Goal: Information Seeking & Learning: Learn about a topic

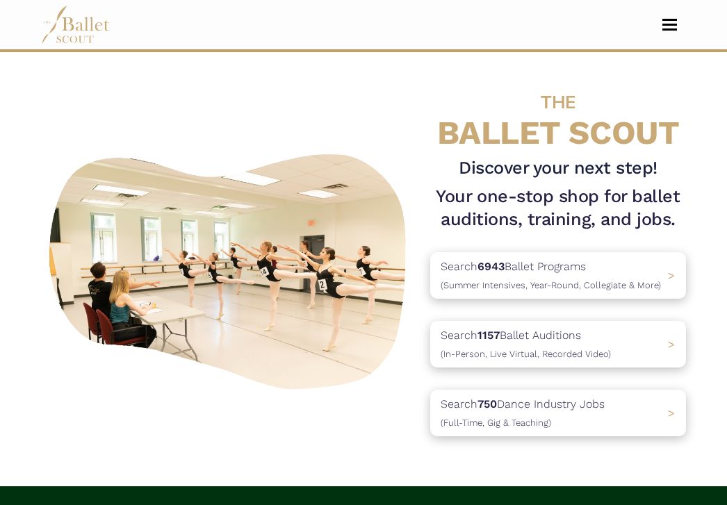
click at [667, 22] on button "Toggle navigation" at bounding box center [670, 24] width 33 height 13
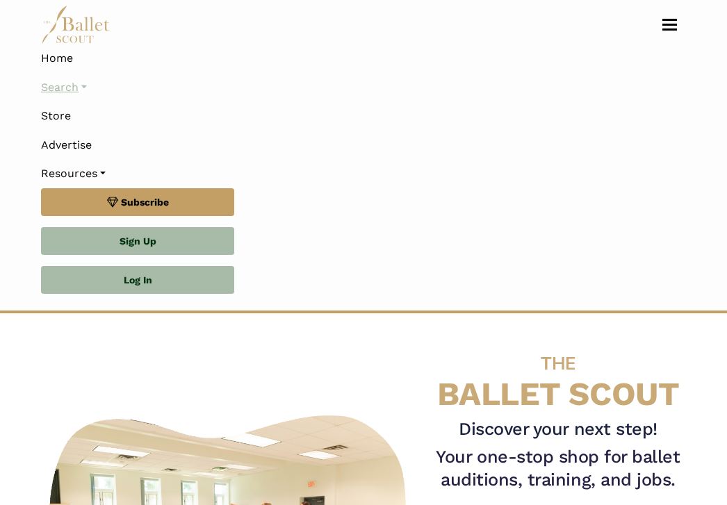
click at [67, 87] on link "Search" at bounding box center [363, 87] width 645 height 29
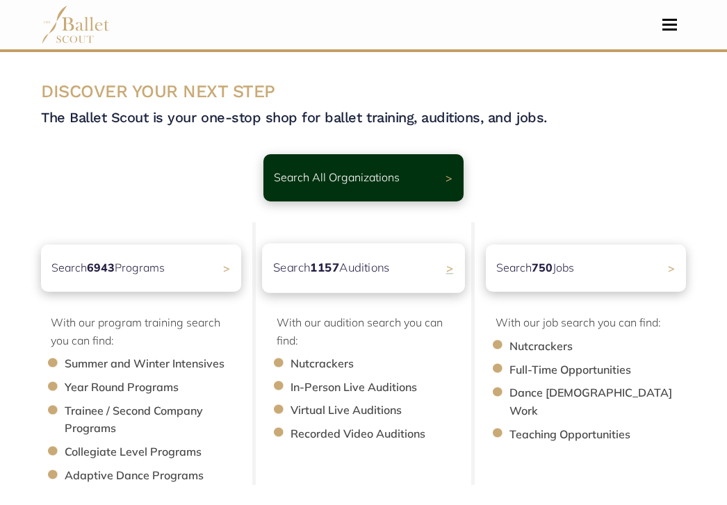
click at [359, 267] on p "Search 1157 Auditions" at bounding box center [331, 268] width 117 height 19
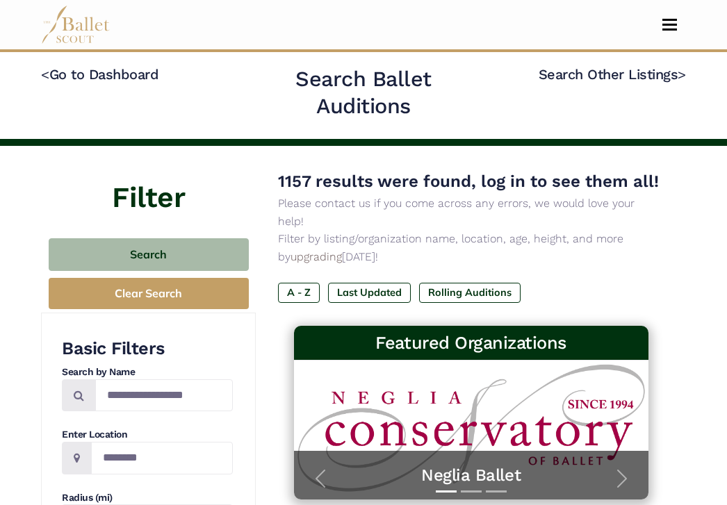
click at [674, 20] on span "Toggle navigation" at bounding box center [670, 20] width 15 height 2
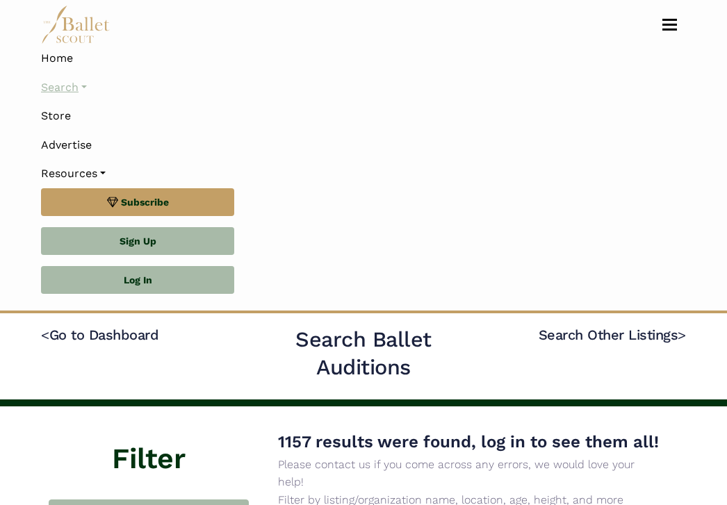
click at [67, 88] on link "Search" at bounding box center [363, 87] width 645 height 29
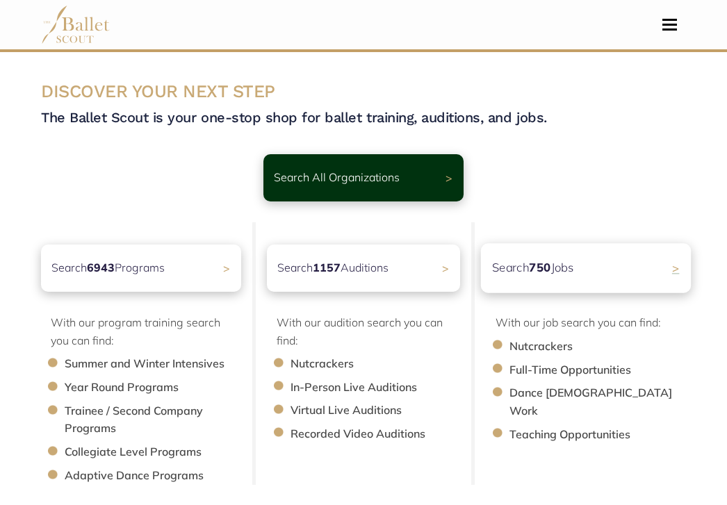
click at [542, 269] on b "750" at bounding box center [540, 268] width 22 height 15
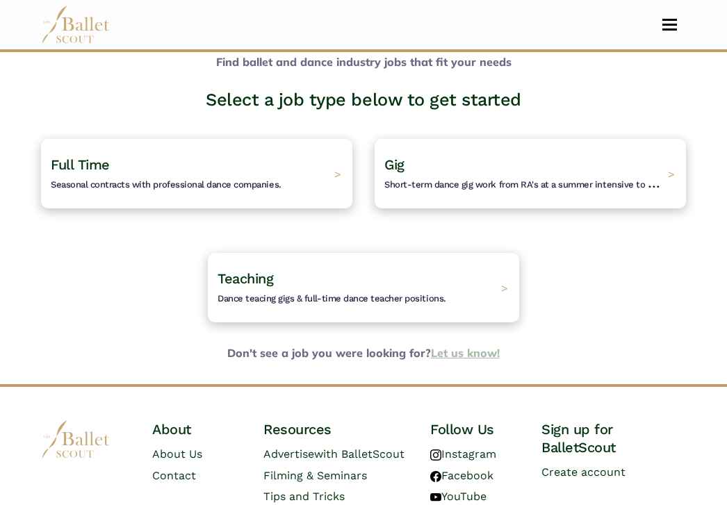
scroll to position [116, 0]
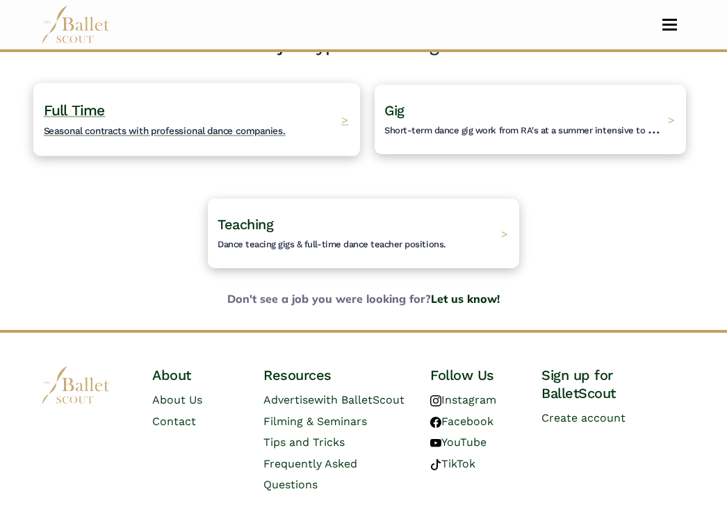
click at [186, 124] on h4 "Full Time Seasonal contracts with professional dance companies." at bounding box center [165, 119] width 242 height 38
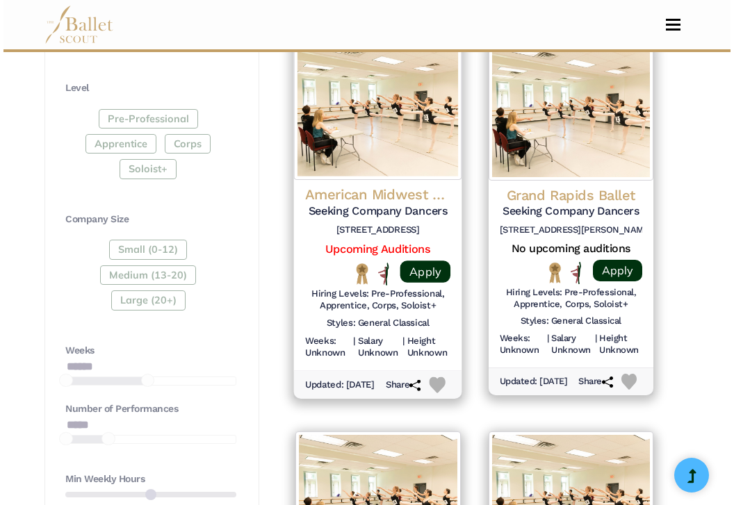
scroll to position [722, 0]
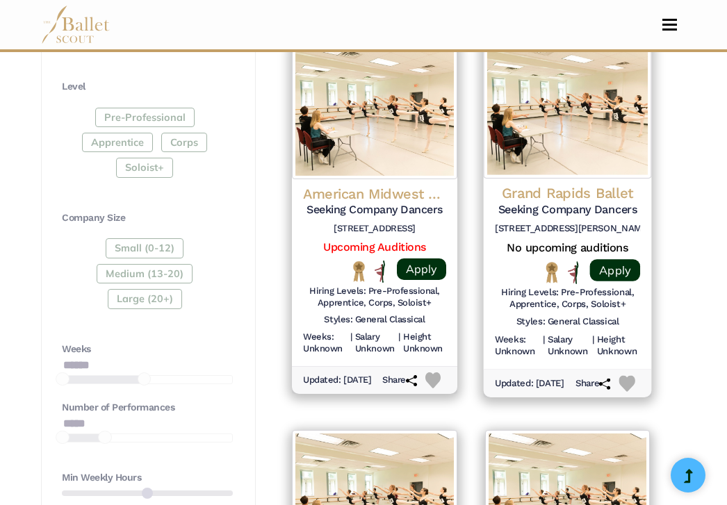
click at [574, 184] on h4 "Grand Rapids Ballet" at bounding box center [567, 193] width 145 height 19
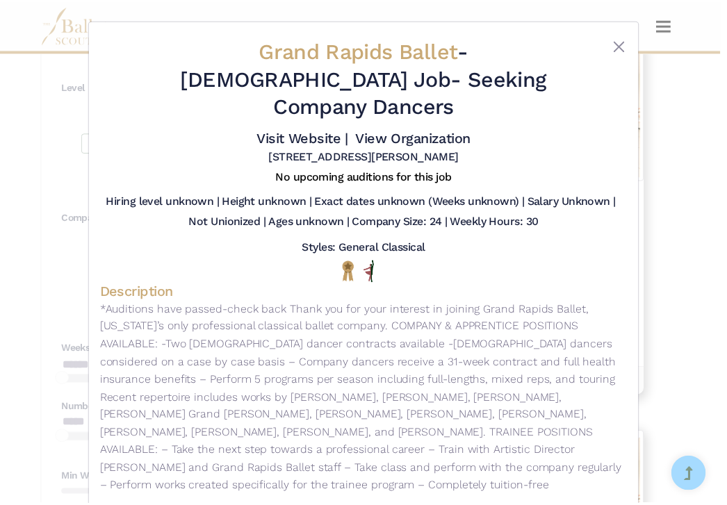
scroll to position [0, 0]
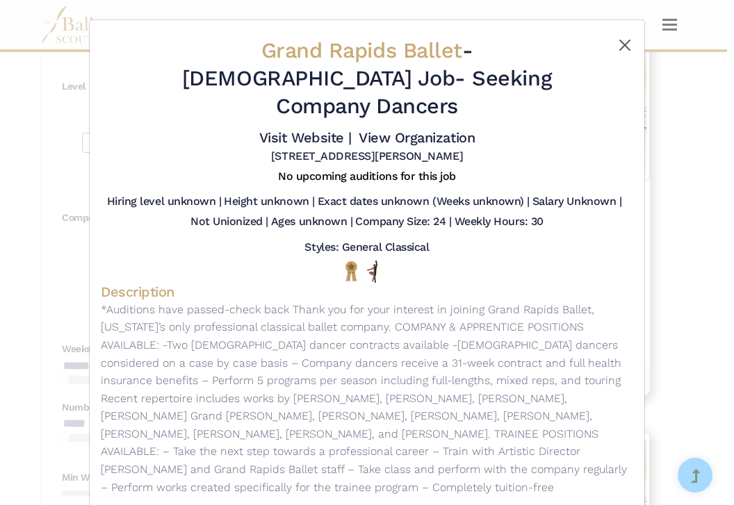
click at [624, 48] on button "Close" at bounding box center [625, 45] width 17 height 17
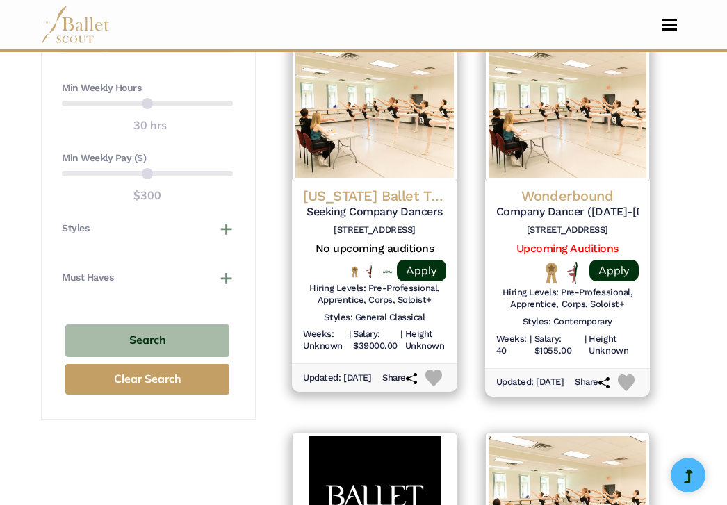
scroll to position [1117, 0]
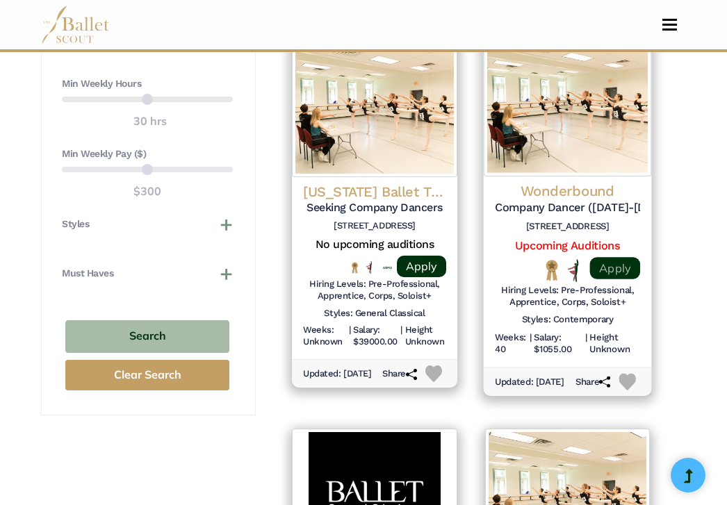
click at [608, 257] on link "Apply" at bounding box center [615, 268] width 50 height 22
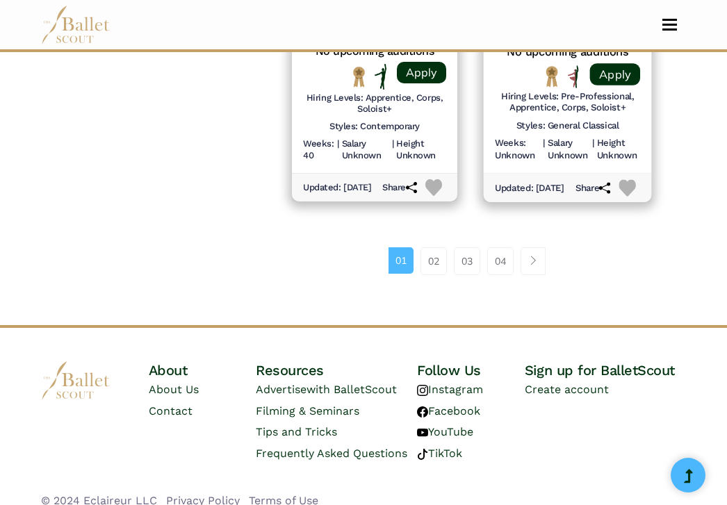
scroll to position [2093, 0]
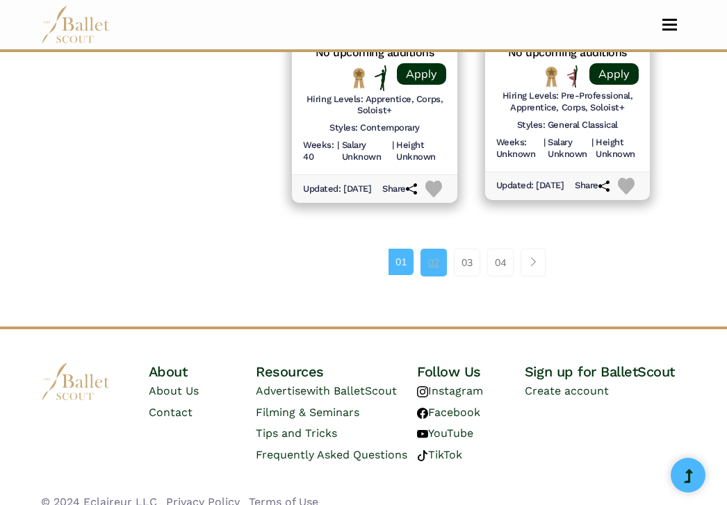
click at [429, 249] on link "02" at bounding box center [434, 263] width 26 height 28
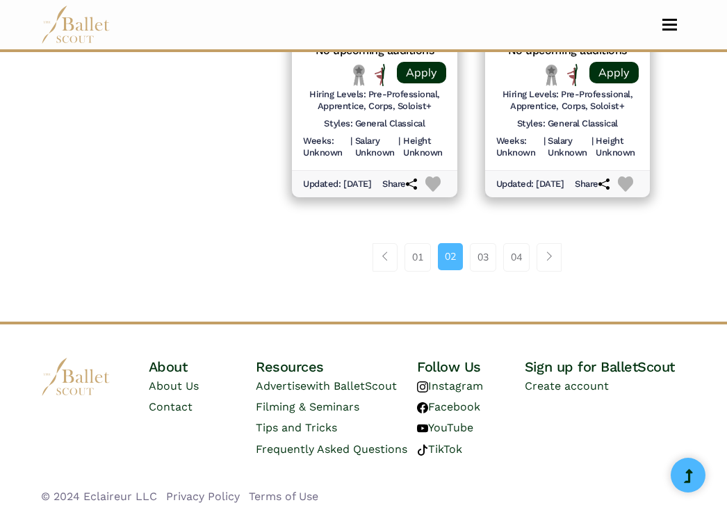
scroll to position [2099, 0]
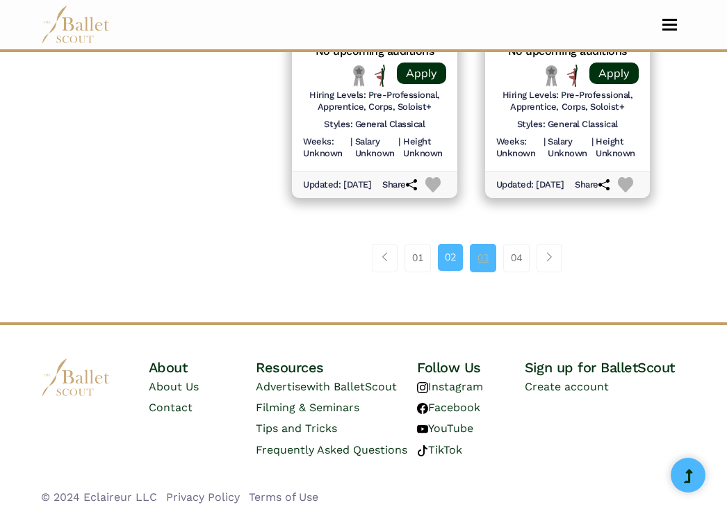
click at [487, 247] on link "03" at bounding box center [483, 258] width 26 height 28
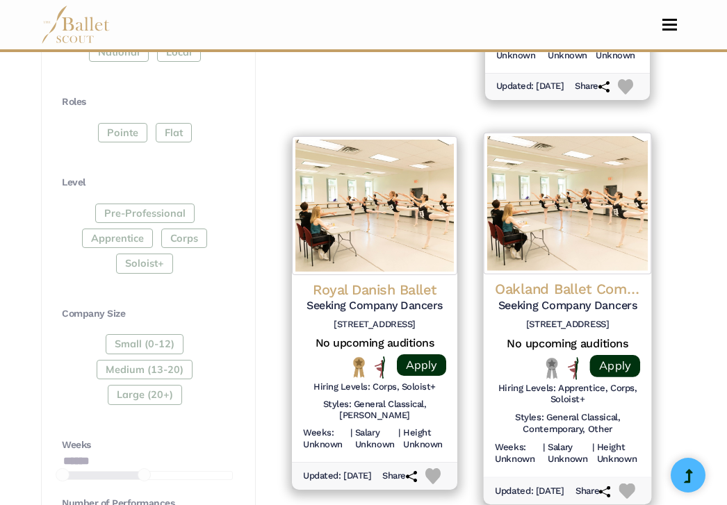
scroll to position [629, 0]
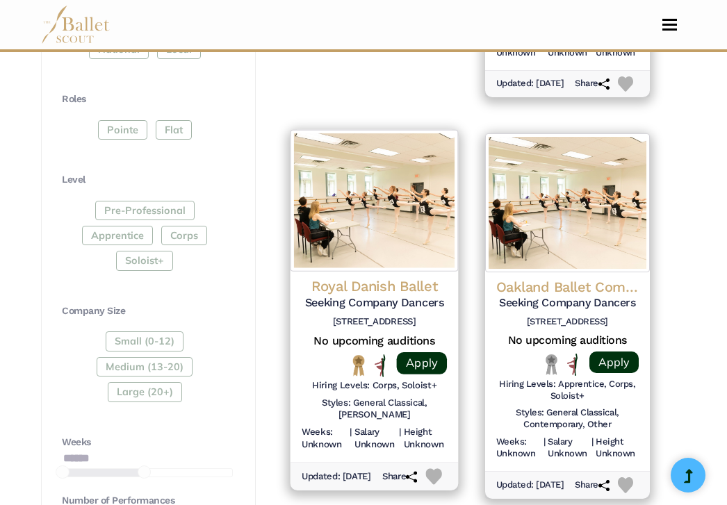
click at [398, 214] on img at bounding box center [375, 201] width 168 height 142
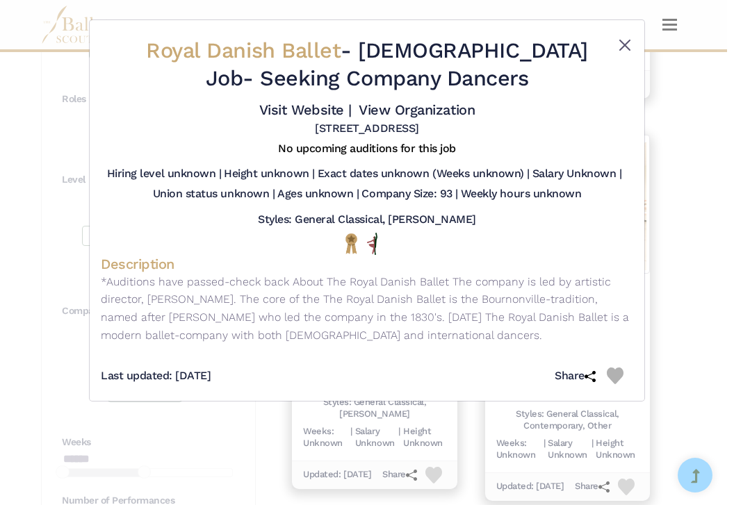
click at [623, 48] on button "Close" at bounding box center [625, 45] width 17 height 17
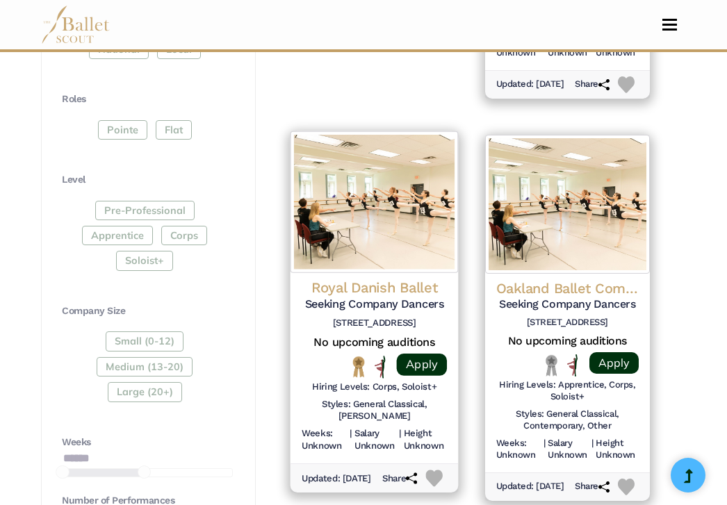
click at [420, 278] on h4 "Royal Danish Ballet" at bounding box center [374, 287] width 145 height 19
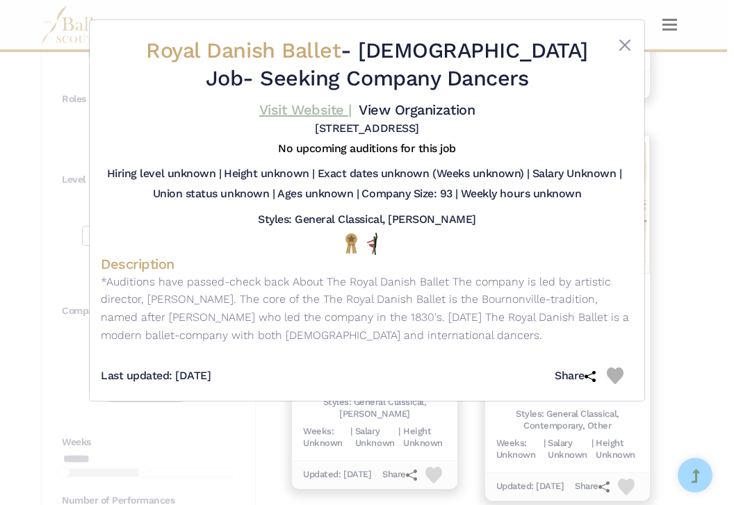
click at [352, 111] on link "Visit Website |" at bounding box center [305, 110] width 92 height 17
click at [631, 42] on button "Close" at bounding box center [625, 45] width 17 height 17
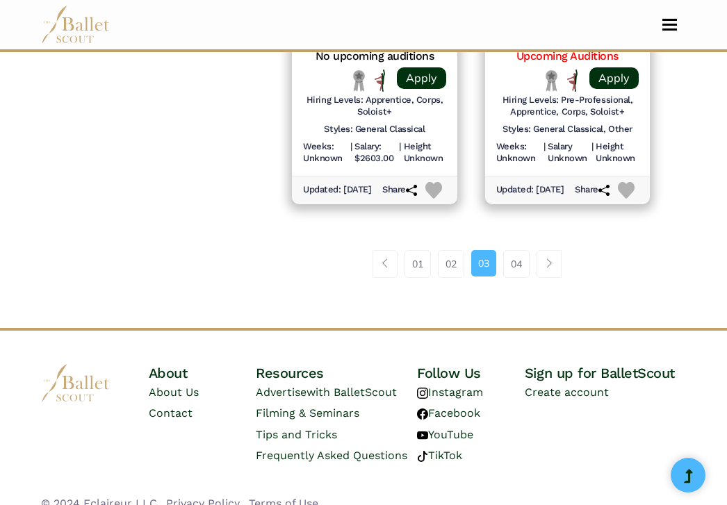
scroll to position [2121, 0]
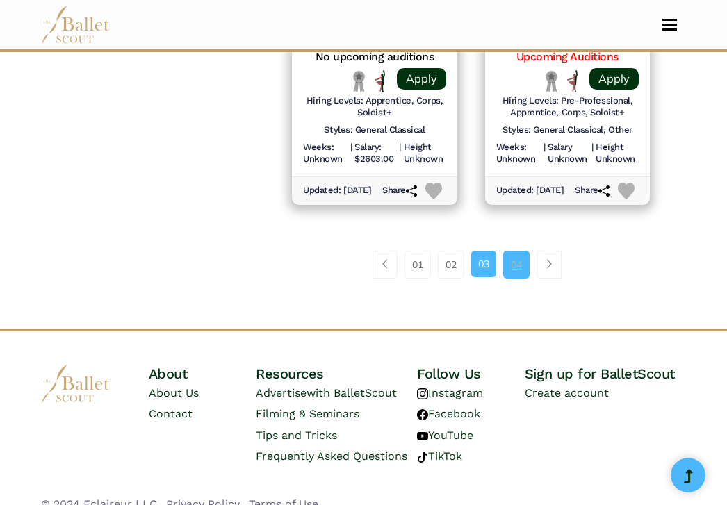
click at [518, 251] on link "04" at bounding box center [516, 265] width 26 height 28
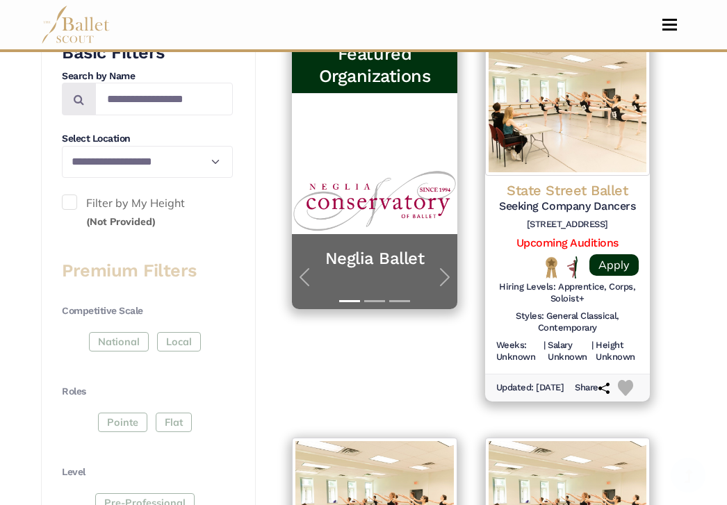
scroll to position [346, 0]
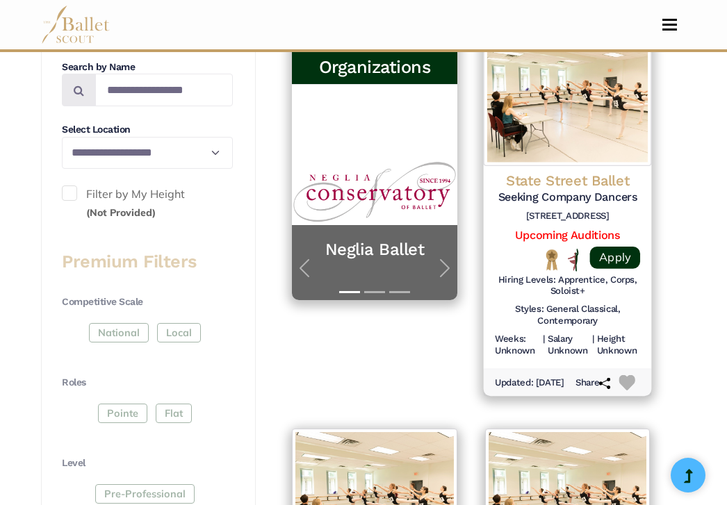
click at [565, 171] on h4 "State Street Ballet" at bounding box center [567, 180] width 145 height 19
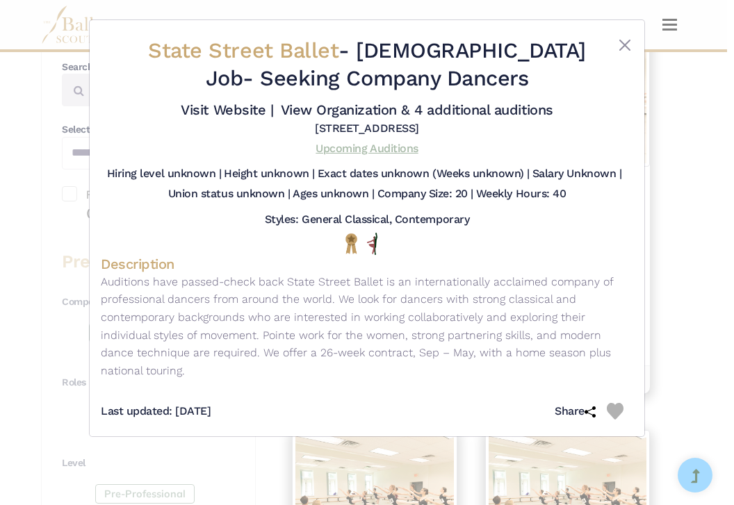
click at [376, 155] on link "Upcoming Auditions" at bounding box center [367, 148] width 102 height 13
click at [626, 49] on button "Close" at bounding box center [625, 45] width 17 height 17
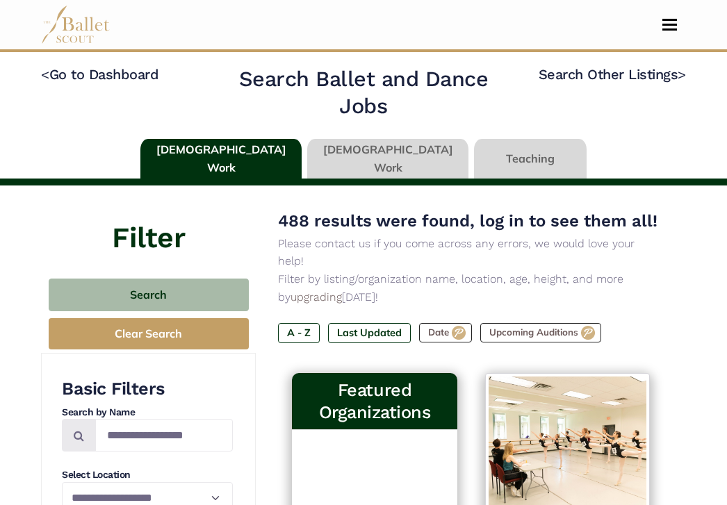
scroll to position [0, 0]
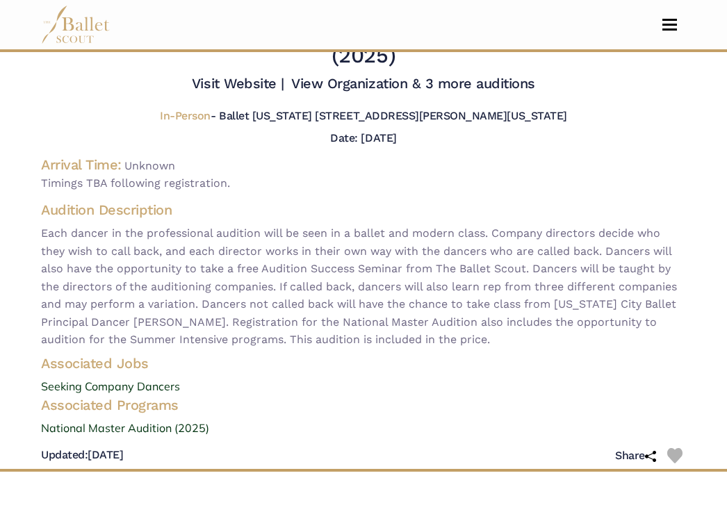
scroll to position [75, 0]
